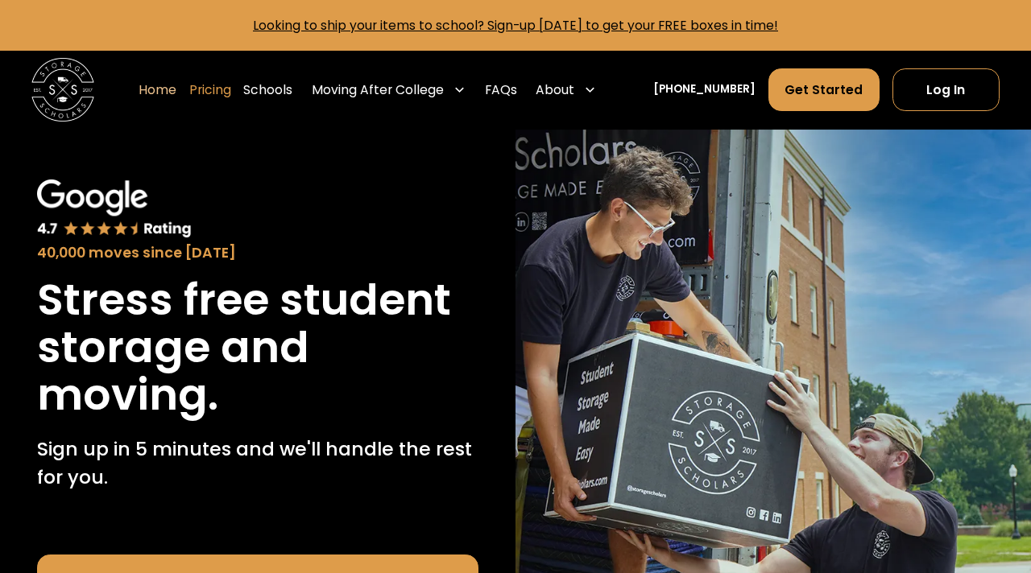
click at [231, 89] on link "Pricing" at bounding box center [210, 90] width 42 height 44
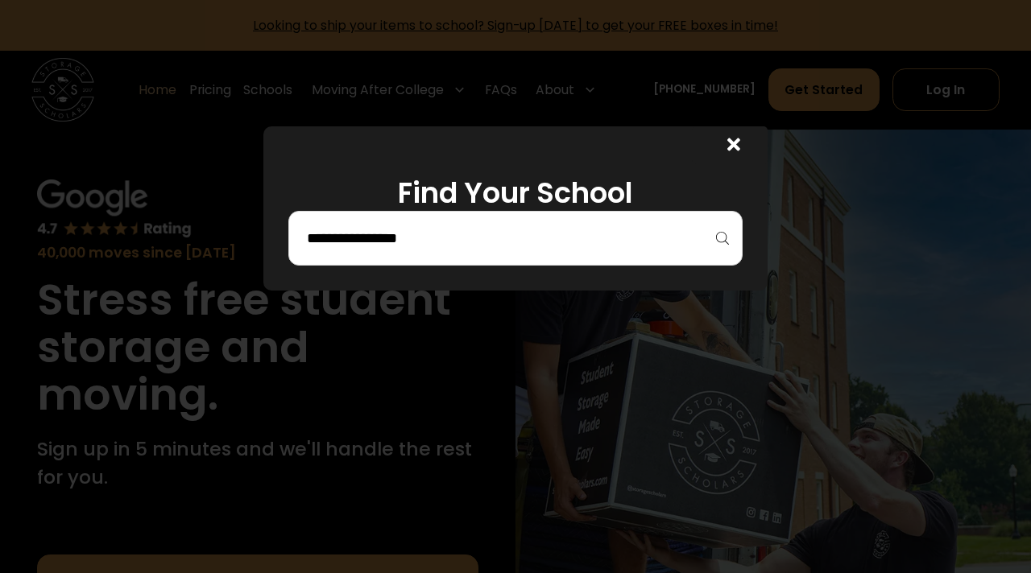
click at [507, 259] on div at bounding box center [515, 238] width 454 height 55
click at [507, 249] on input "search" at bounding box center [515, 238] width 420 height 27
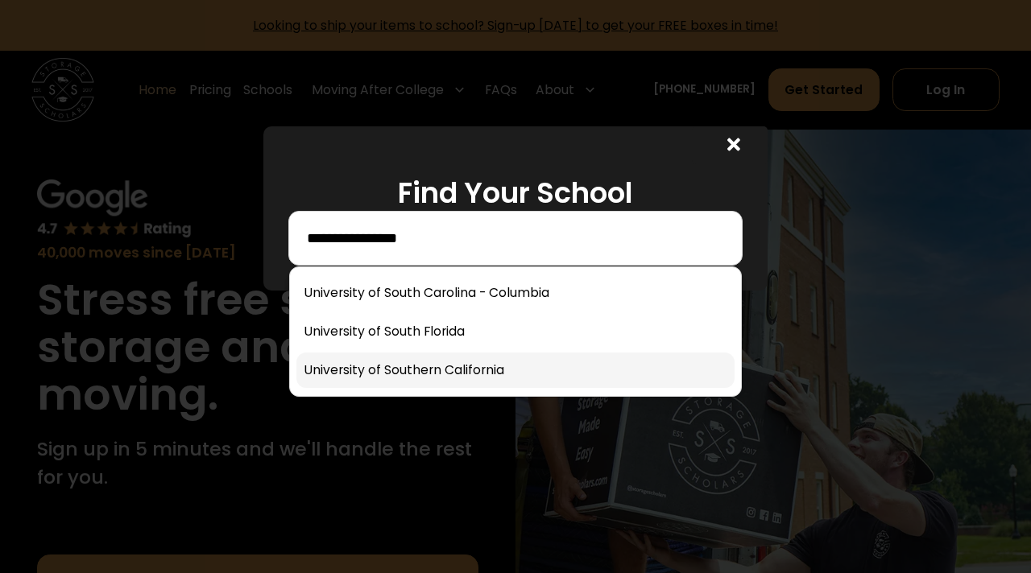
type input "**********"
click at [444, 362] on link at bounding box center [515, 370] width 438 height 35
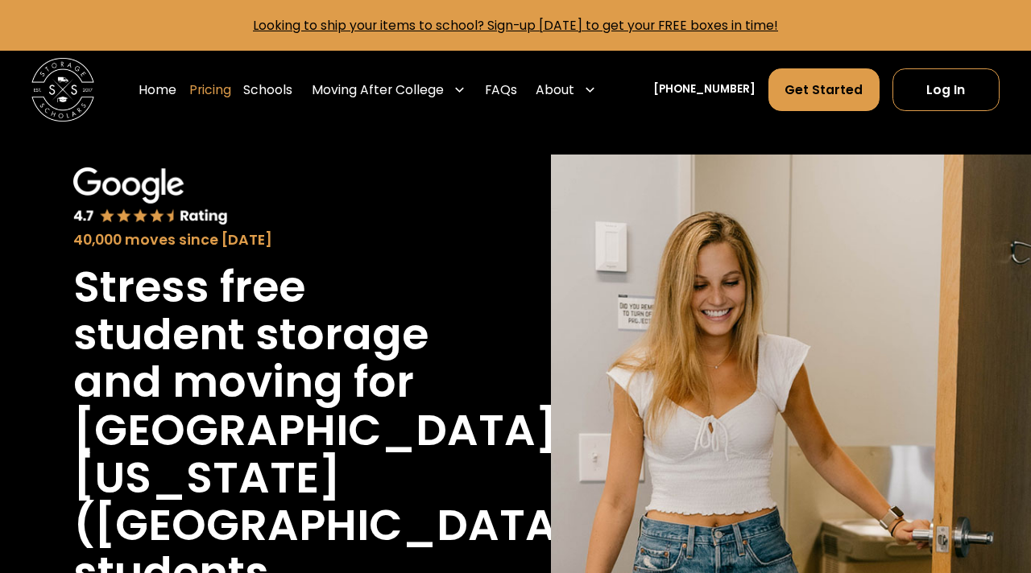
click at [226, 89] on link "Pricing" at bounding box center [210, 90] width 42 height 44
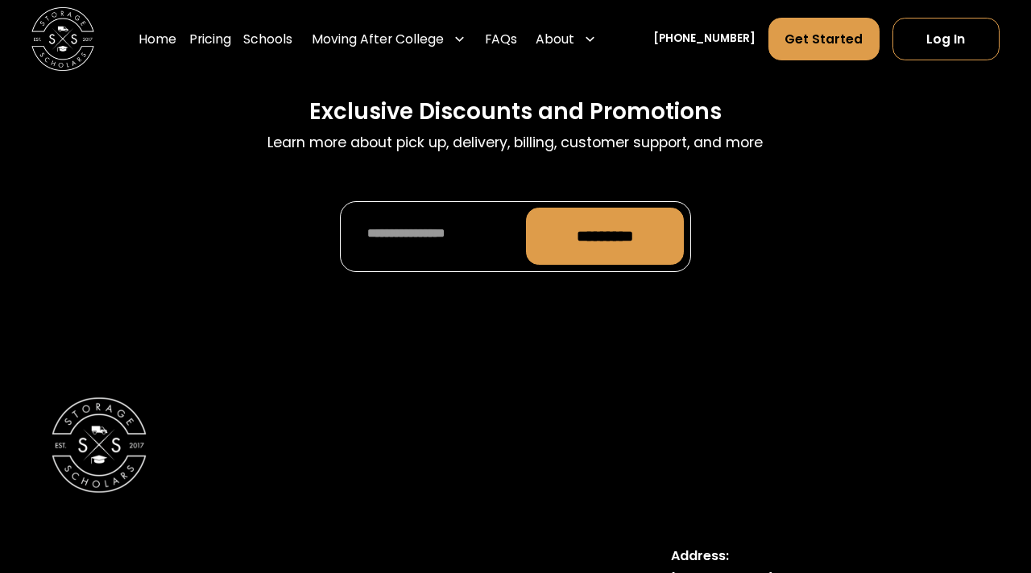
scroll to position [8013, 0]
